Goal: Task Accomplishment & Management: Manage account settings

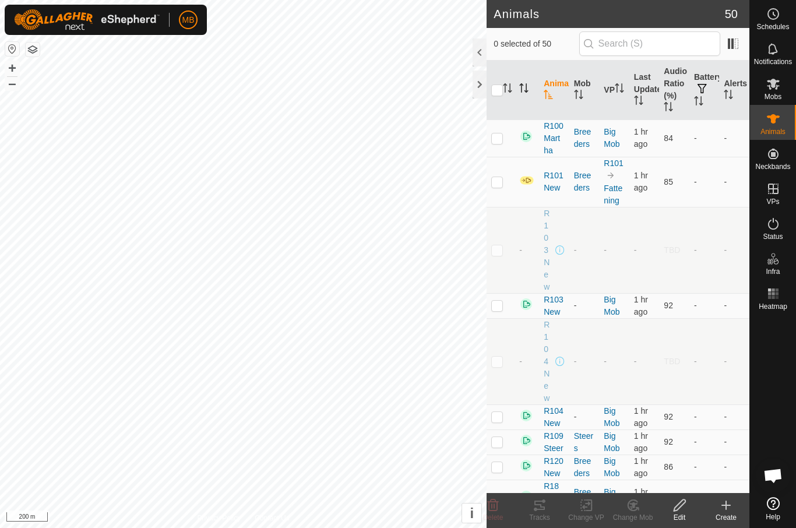
click at [536, 93] on th at bounding box center [527, 90] width 24 height 59
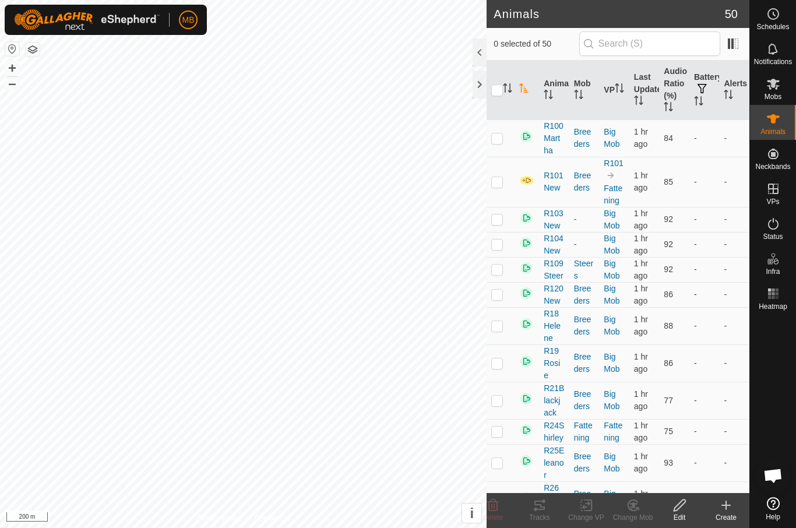
click at [525, 94] on p-sorticon "Activate to sort" at bounding box center [523, 89] width 9 height 9
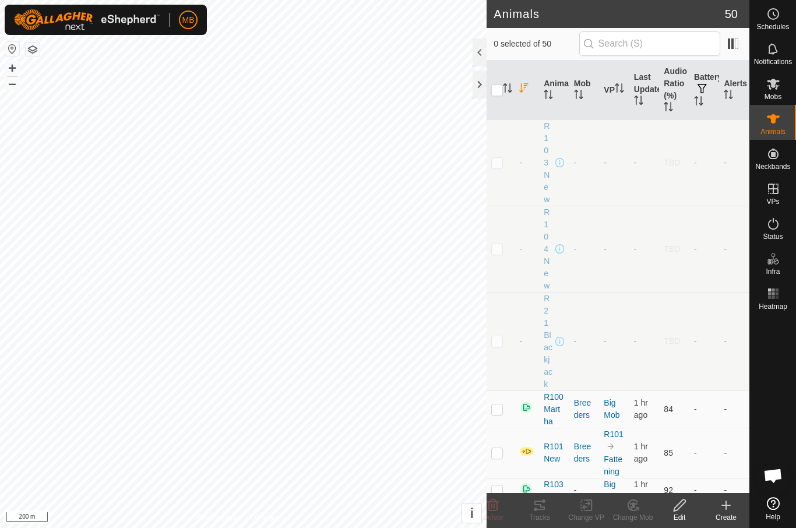
click at [523, 97] on th at bounding box center [527, 90] width 24 height 59
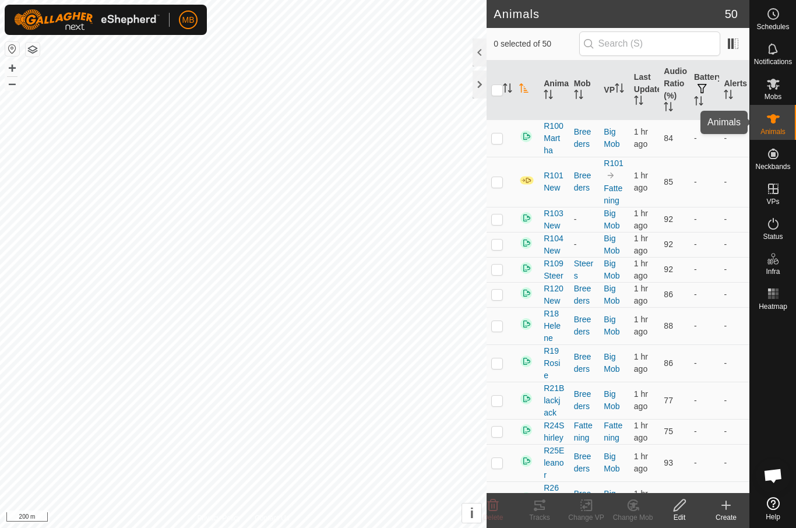
click at [774, 129] on span "Animals" at bounding box center [772, 131] width 25 height 7
click at [519, 187] on span at bounding box center [526, 182] width 15 height 9
click at [529, 181] on img at bounding box center [526, 180] width 15 height 10
click at [525, 184] on img at bounding box center [526, 180] width 15 height 10
click at [530, 177] on img at bounding box center [526, 180] width 15 height 10
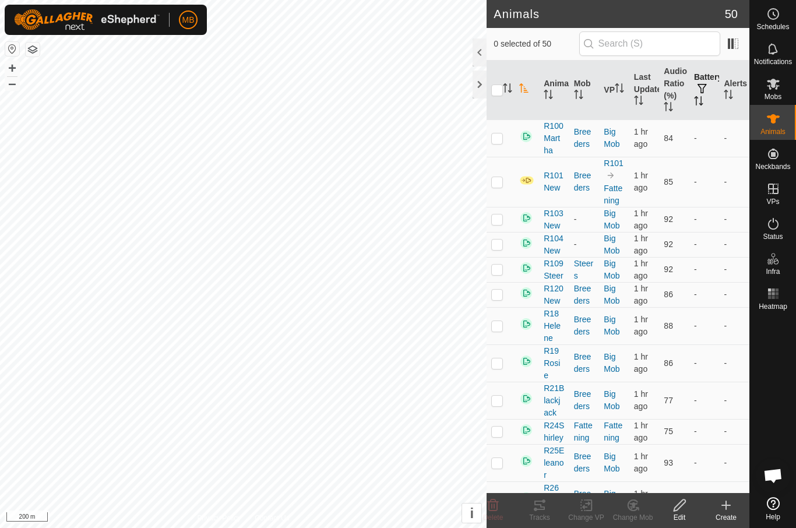
click at [705, 92] on span "button" at bounding box center [702, 88] width 9 height 9
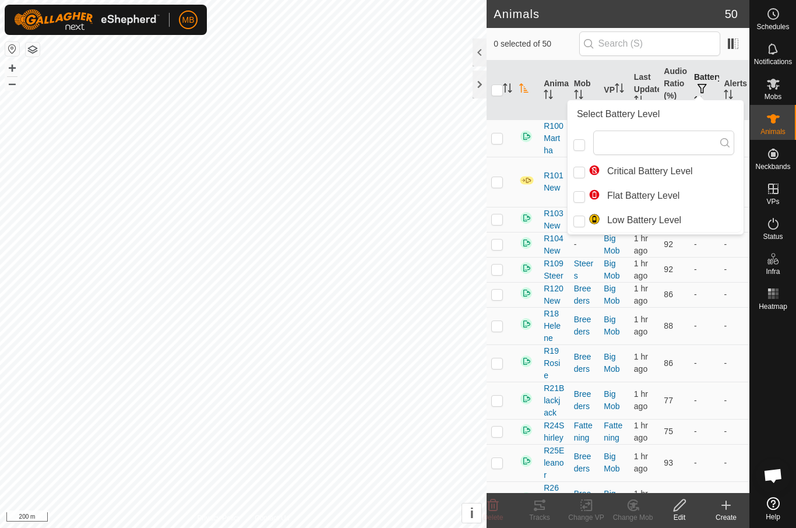
click at [695, 94] on button "button" at bounding box center [702, 89] width 16 height 12
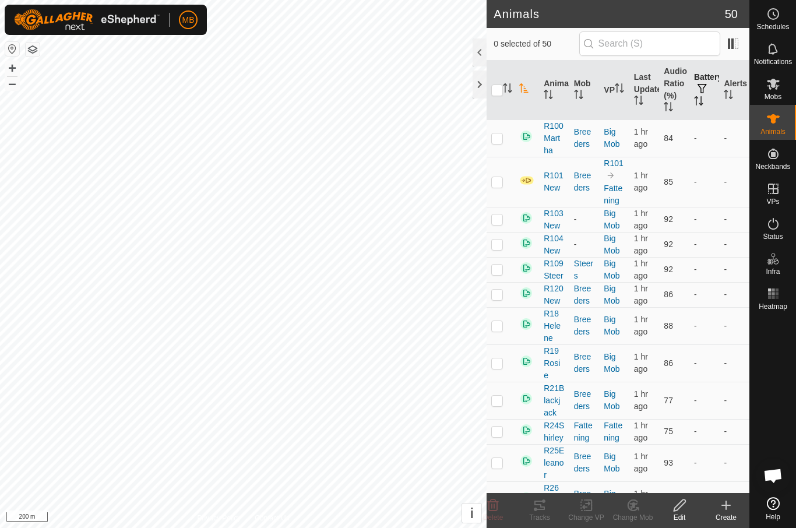
click at [709, 93] on button "button" at bounding box center [702, 89] width 16 height 12
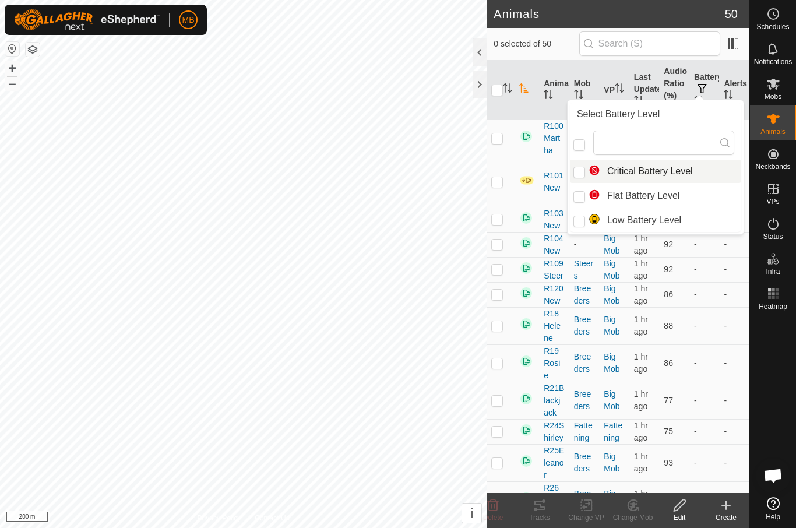
click at [679, 171] on span "Critical Battery Level" at bounding box center [641, 171] width 104 height 14
checkbox input "true"
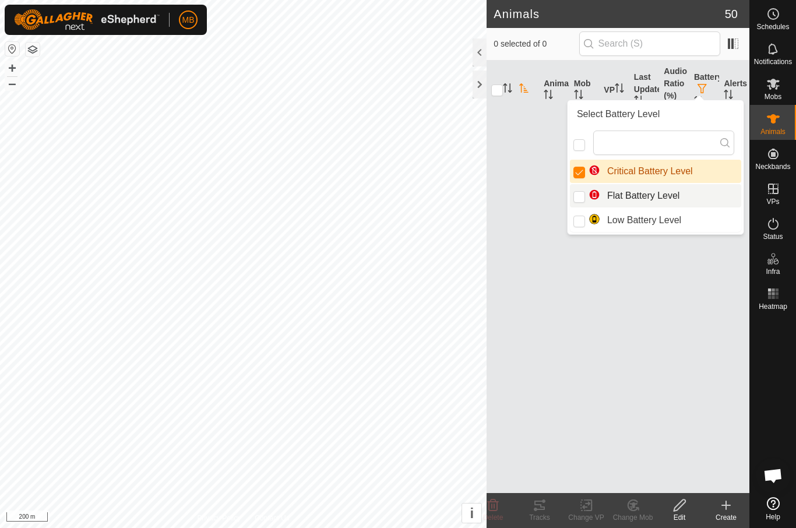
click at [668, 193] on span "Flat Battery Level" at bounding box center [634, 196] width 91 height 14
checkbox input "true"
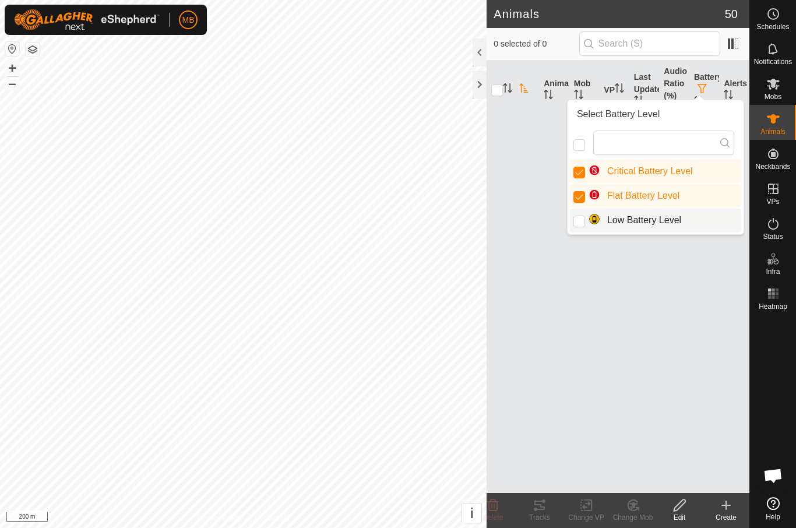
click at [659, 220] on span "Low Battery Level" at bounding box center [635, 220] width 93 height 14
checkbox input "true"
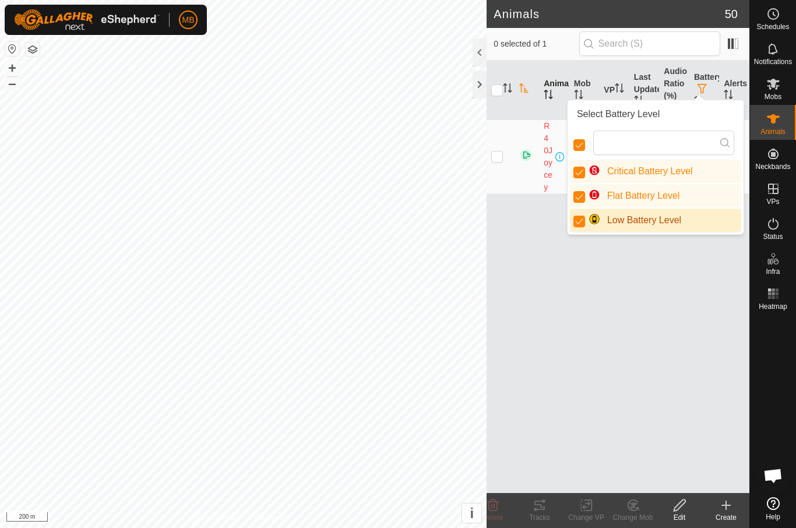
click at [559, 96] on th "Animal" at bounding box center [554, 90] width 30 height 59
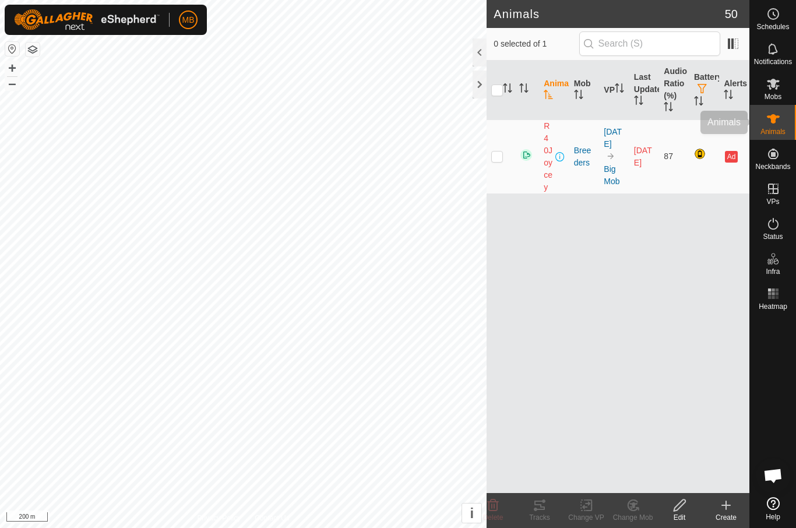
click at [778, 121] on icon at bounding box center [773, 119] width 14 height 14
click at [770, 137] on div "Animals" at bounding box center [773, 122] width 46 height 35
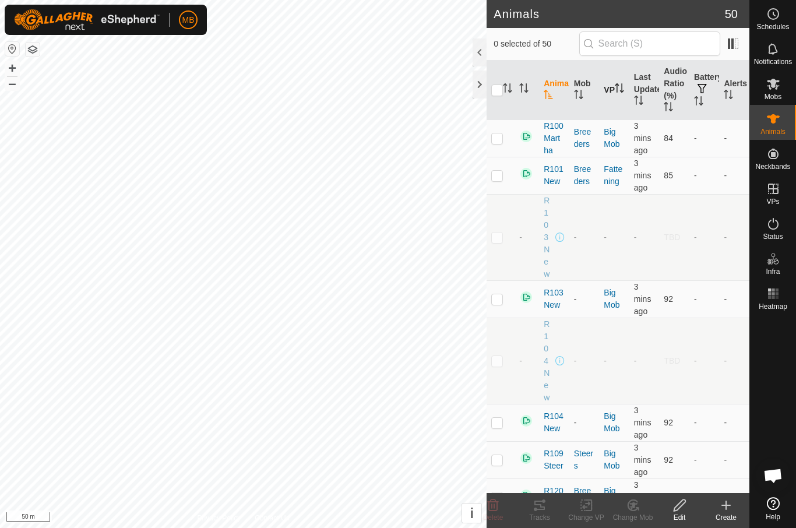
click at [613, 102] on th "VP" at bounding box center [614, 90] width 30 height 59
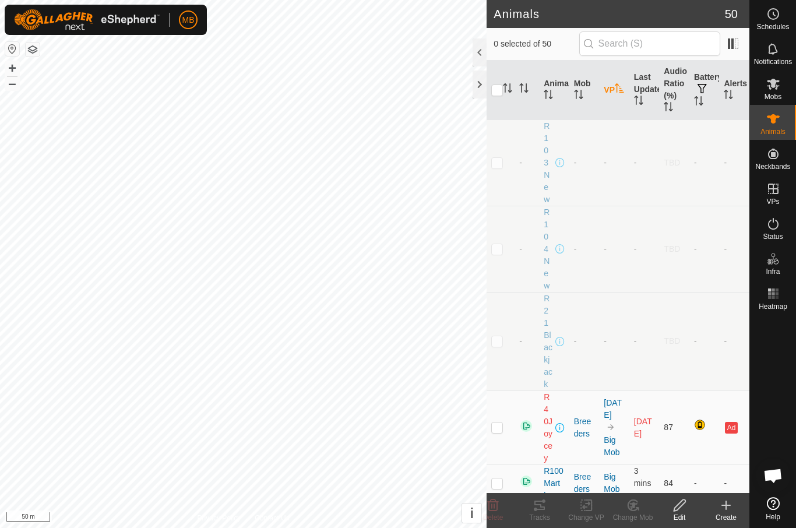
click at [615, 90] on icon "Activate to sort" at bounding box center [619, 87] width 9 height 9
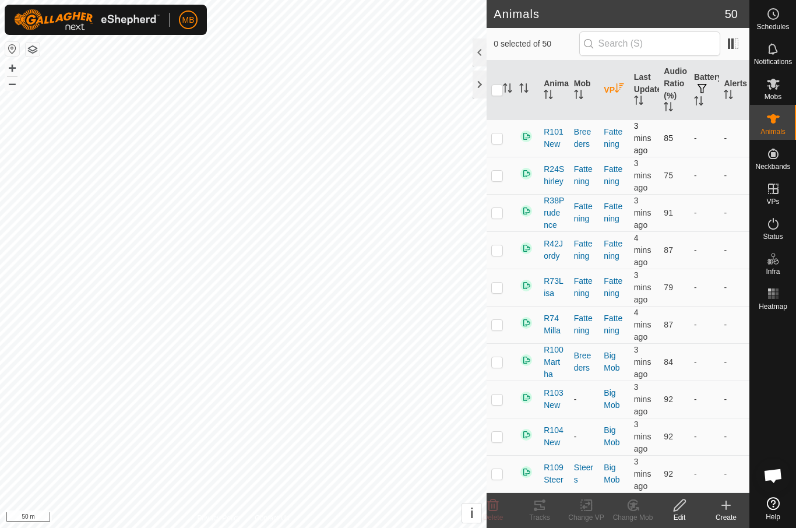
click at [494, 149] on td at bounding box center [501, 137] width 28 height 37
checkbox input "true"
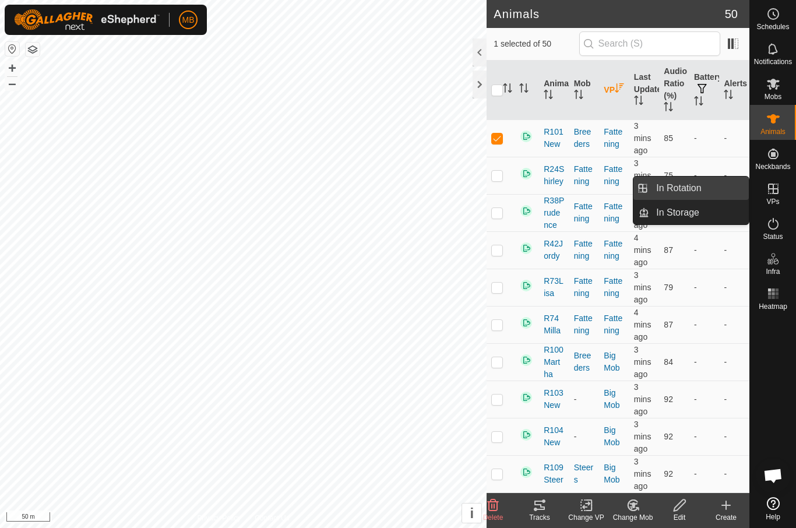
click at [717, 185] on link "In Rotation" at bounding box center [699, 188] width 100 height 23
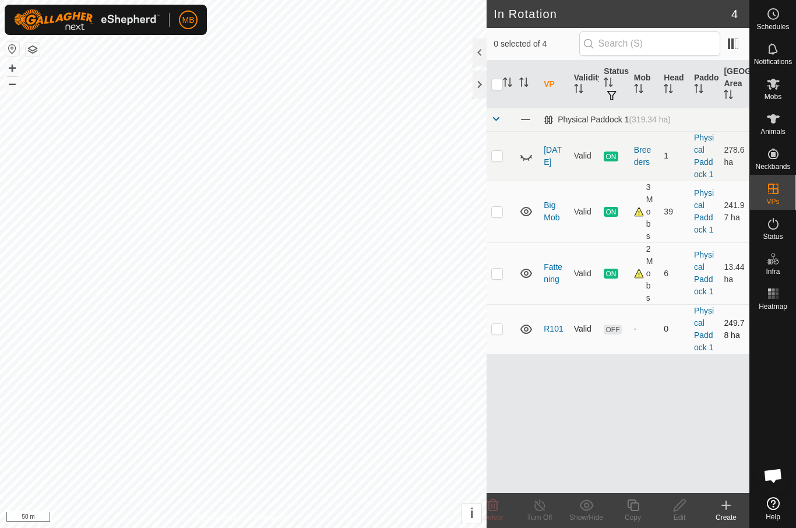
click at [505, 329] on td at bounding box center [501, 329] width 28 height 50
click at [498, 511] on icon at bounding box center [493, 505] width 14 height 14
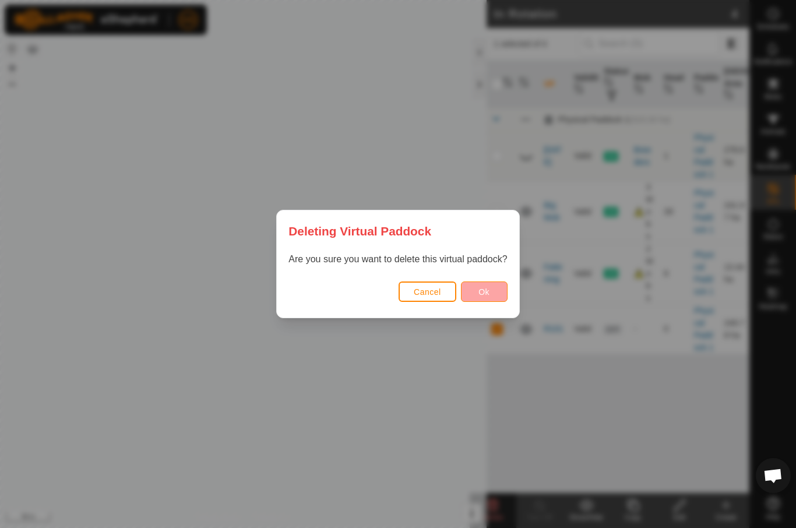
click at [506, 293] on button "Ok" at bounding box center [484, 291] width 47 height 20
checkbox input "false"
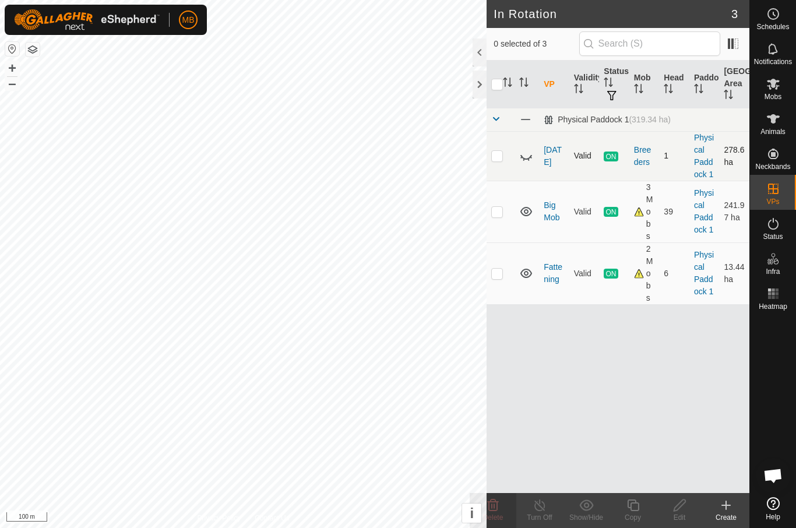
click at [532, 160] on icon at bounding box center [526, 156] width 14 height 14
click at [527, 156] on icon at bounding box center [526, 156] width 14 height 14
click at [762, 122] on div "Animals" at bounding box center [773, 122] width 46 height 35
